Goal: Task Accomplishment & Management: Manage account settings

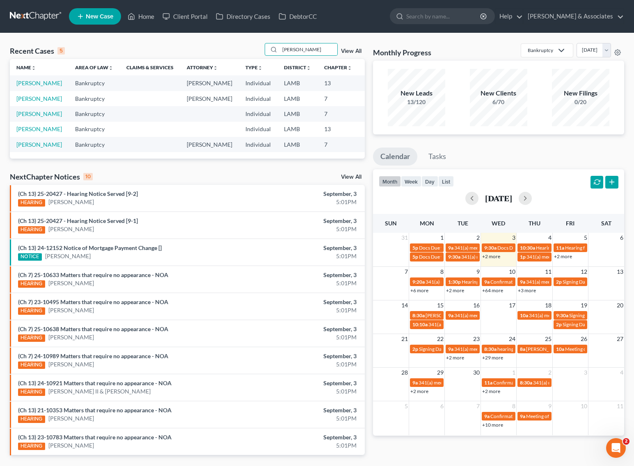
drag, startPoint x: 312, startPoint y: 46, endPoint x: 261, endPoint y: 46, distance: 51.3
click at [261, 46] on div "Recent Cases 5 [PERSON_NAME] View All" at bounding box center [187, 51] width 355 height 16
type input "[PERSON_NAME]"
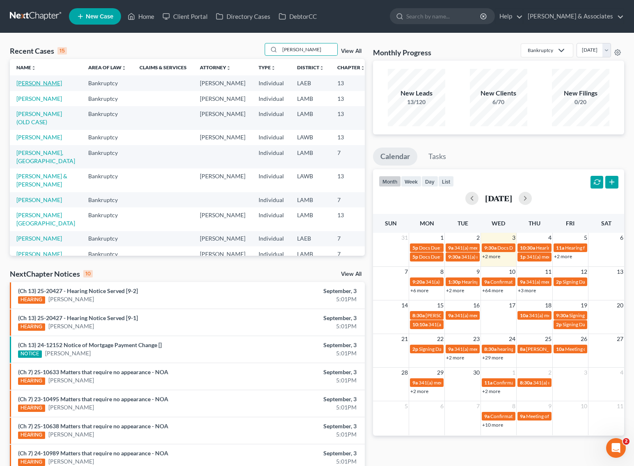
click at [25, 87] on link "[PERSON_NAME]" at bounding box center [39, 83] width 46 height 7
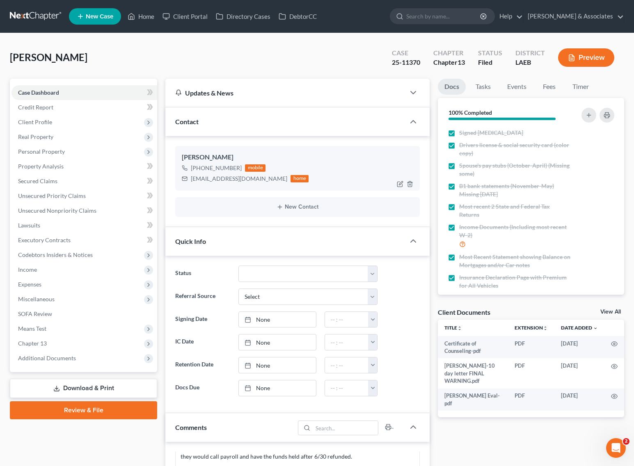
scroll to position [271, 0]
drag, startPoint x: 198, startPoint y: 167, endPoint x: 237, endPoint y: 167, distance: 39.4
click at [237, 167] on div "[PHONE_NUMBER]" at bounding box center [216, 168] width 51 height 8
copy div "[PHONE_NUMBER]"
click at [75, 361] on span "Additional Documents" at bounding box center [84, 358] width 146 height 15
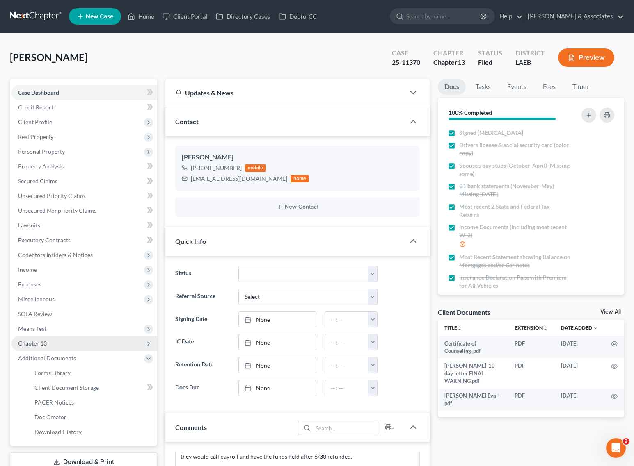
click at [57, 347] on span "Chapter 13" at bounding box center [84, 343] width 146 height 15
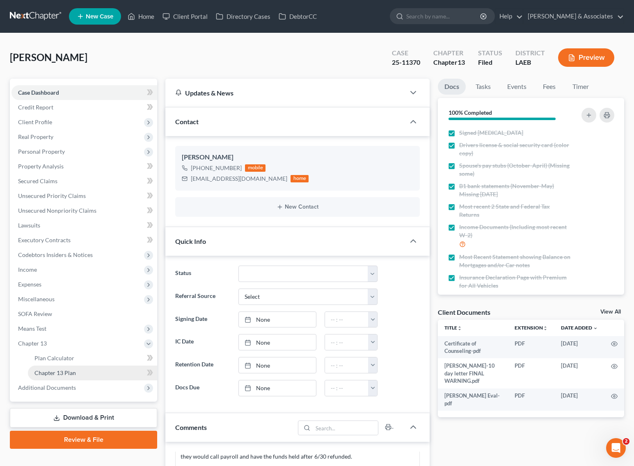
click at [57, 372] on span "Chapter 13 Plan" at bounding box center [54, 372] width 41 height 7
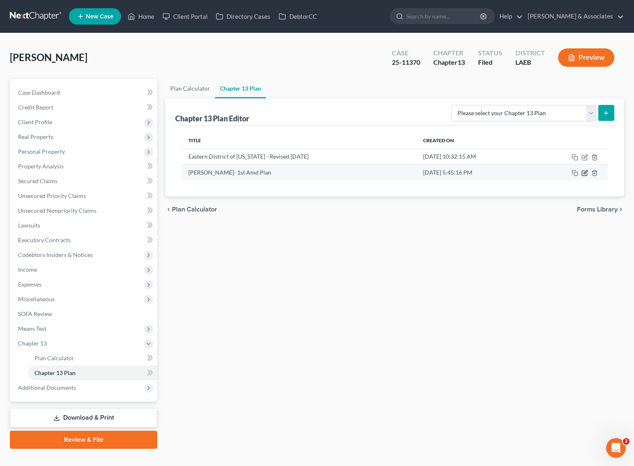
click at [587, 175] on icon "button" at bounding box center [584, 173] width 7 height 7
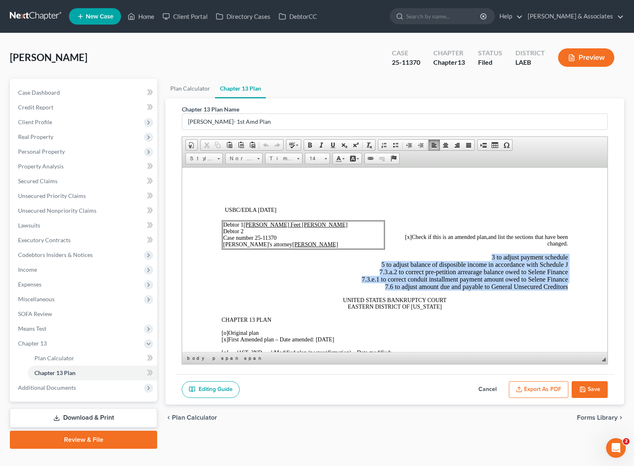
drag, startPoint x: 478, startPoint y: 255, endPoint x: 565, endPoint y: 285, distance: 92.9
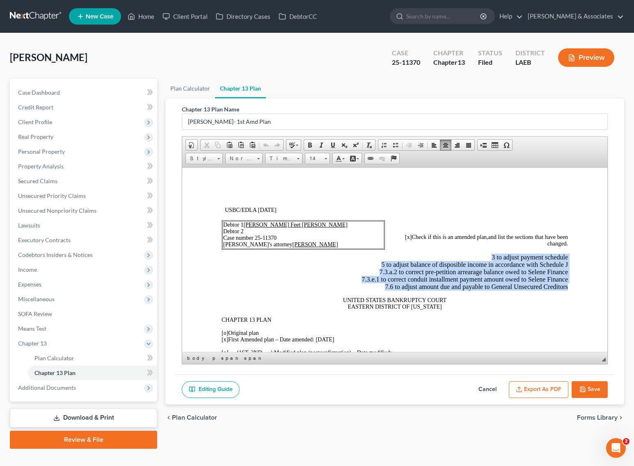
drag, startPoint x: 480, startPoint y: 257, endPoint x: 563, endPoint y: 286, distance: 87.8
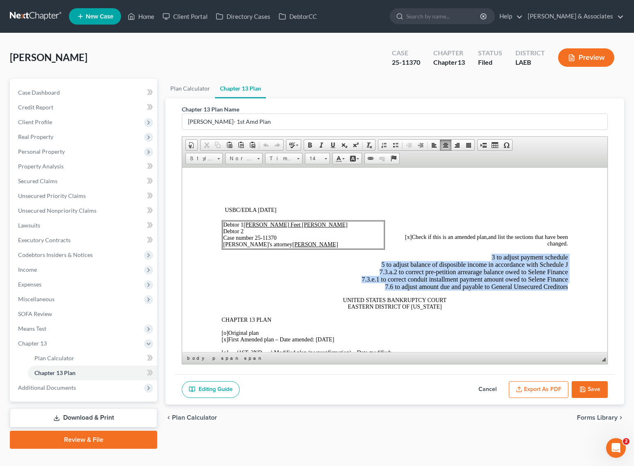
drag, startPoint x: 483, startPoint y: 257, endPoint x: 563, endPoint y: 290, distance: 87.3
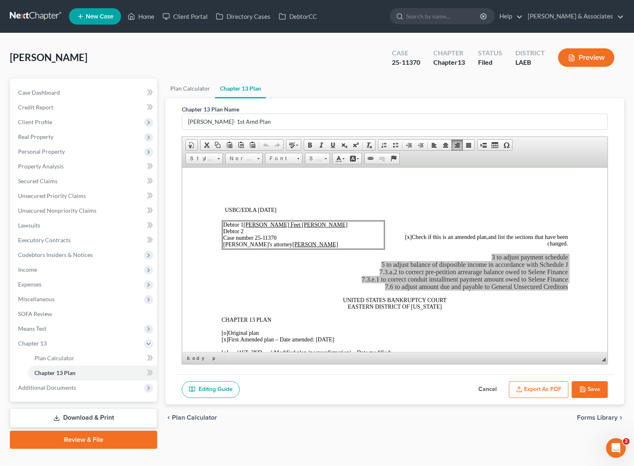
click at [591, 388] on button "Save" at bounding box center [589, 389] width 36 height 17
